Goal: Task Accomplishment & Management: Use online tool/utility

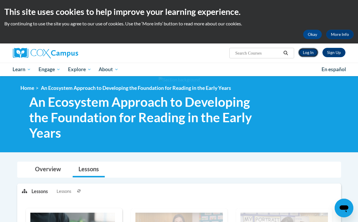
click at [304, 56] on link "Log In" at bounding box center [308, 52] width 20 height 9
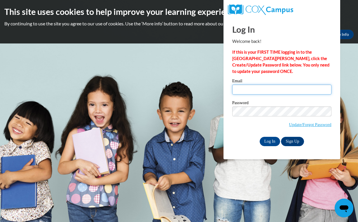
click at [257, 93] on input "Email" at bounding box center [281, 90] width 99 height 10
type input "miranda.gladney@yahoo.com"
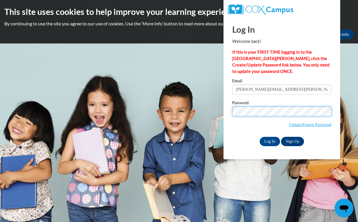
click at [260, 137] on input "Log In" at bounding box center [270, 141] width 20 height 9
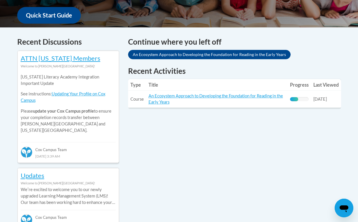
scroll to position [225, 0]
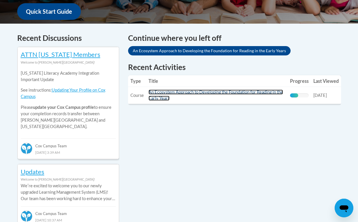
click at [243, 91] on link "An Ecosystem Approach to Developing the Foundation for Reading in the Early Yea…" at bounding box center [216, 95] width 135 height 11
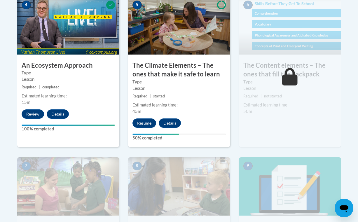
scroll to position [393, 0]
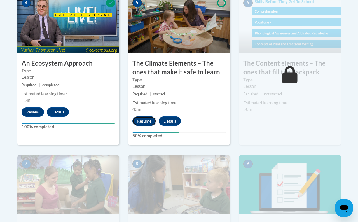
click at [149, 123] on button "Resume" at bounding box center [144, 120] width 24 height 9
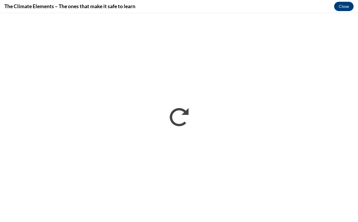
scroll to position [0, 0]
click at [341, 9] on button "Close" at bounding box center [344, 6] width 20 height 9
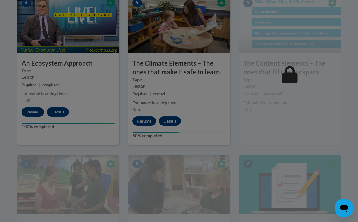
click at [216, 97] on div at bounding box center [179, 111] width 358 height 222
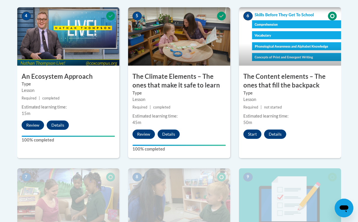
scroll to position [379, 0]
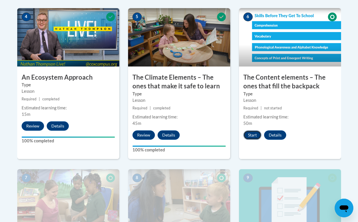
click at [249, 134] on button "Start" at bounding box center [252, 134] width 18 height 9
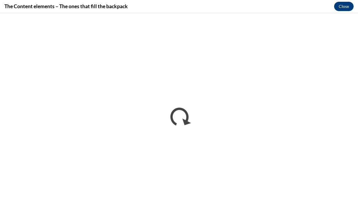
scroll to position [0, 0]
